Goal: Navigation & Orientation: Find specific page/section

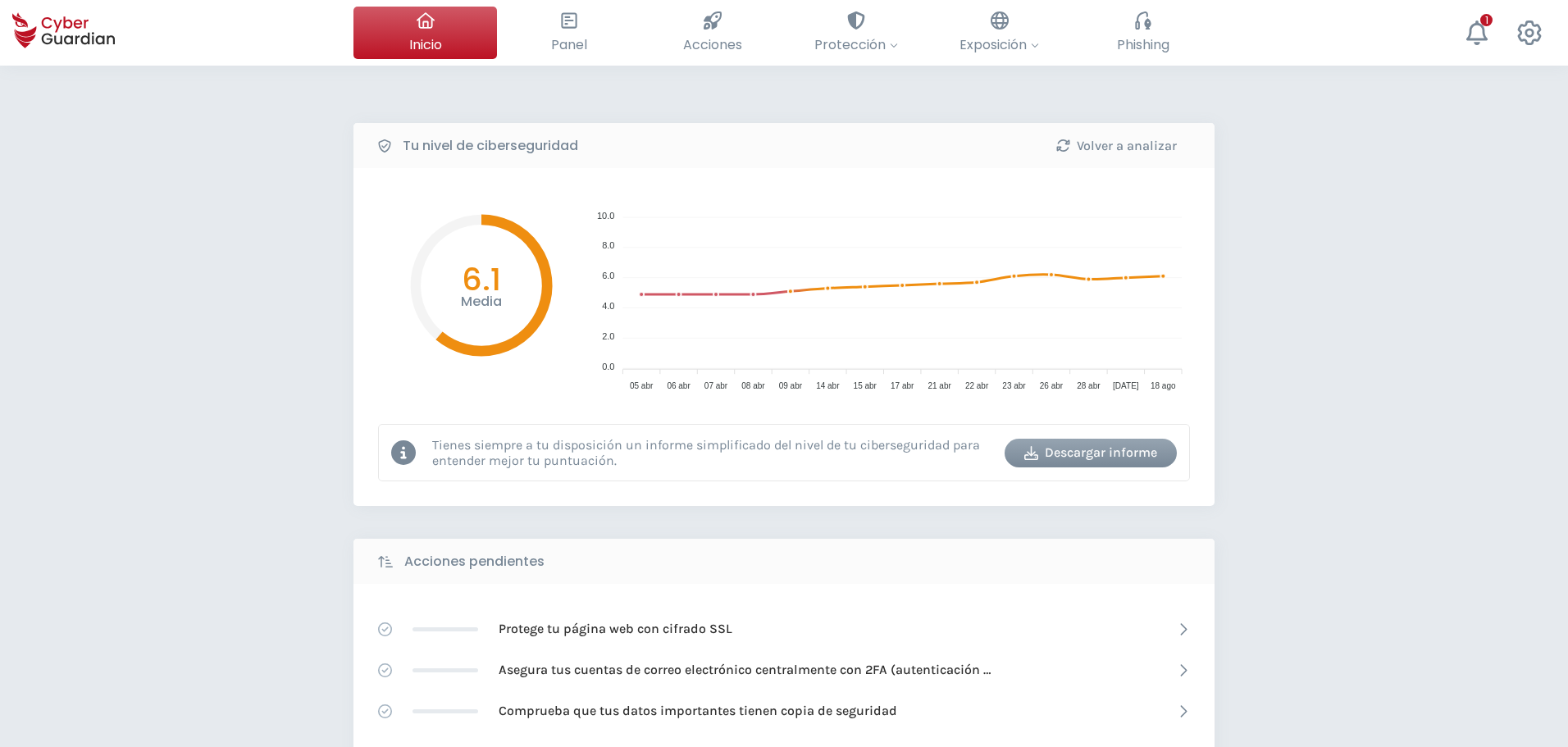
drag, startPoint x: 199, startPoint y: 271, endPoint x: 222, endPoint y: 47, distance: 225.2
click at [172, 135] on div "Tu nivel de ciberseguridad Volver a analizar Media 6.1 10.0 10.0 8.0 8.0 6.0 6.…" at bounding box center [784, 729] width 1568 height 1328
